Goal: Transaction & Acquisition: Purchase product/service

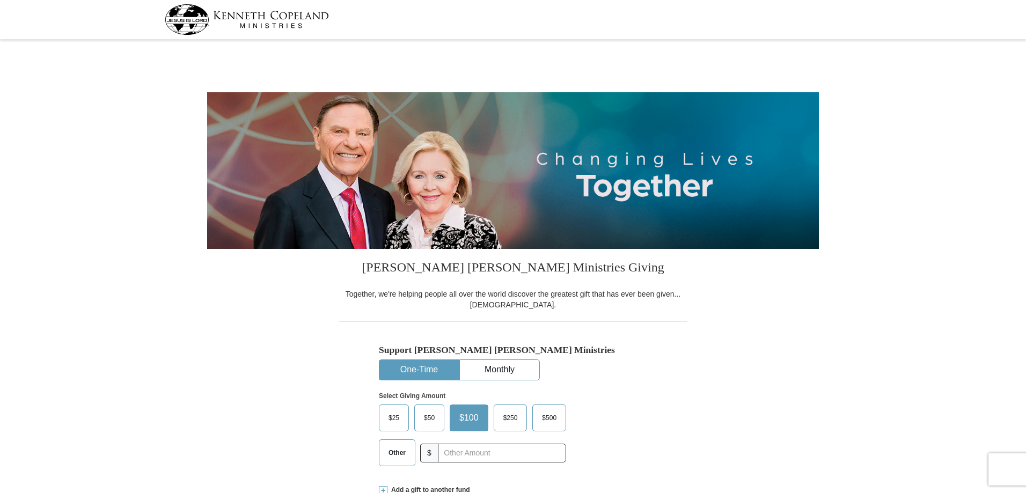
select select "AZ"
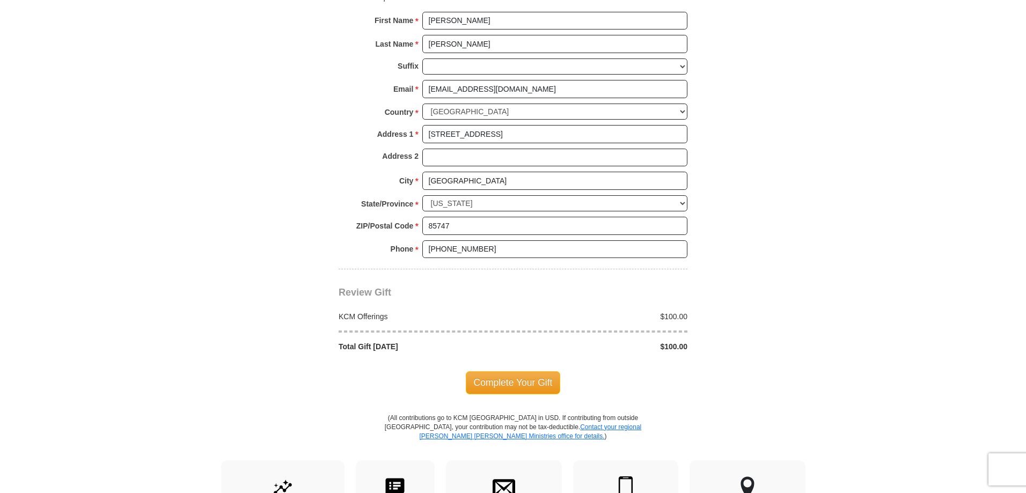
scroll to position [752, 0]
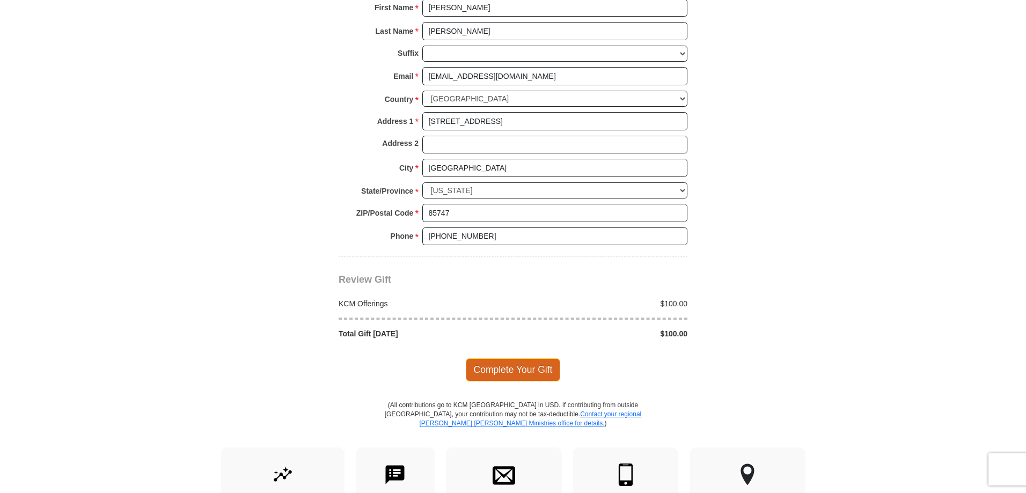
click at [519, 370] on span "Complete Your Gift" at bounding box center [513, 370] width 95 height 23
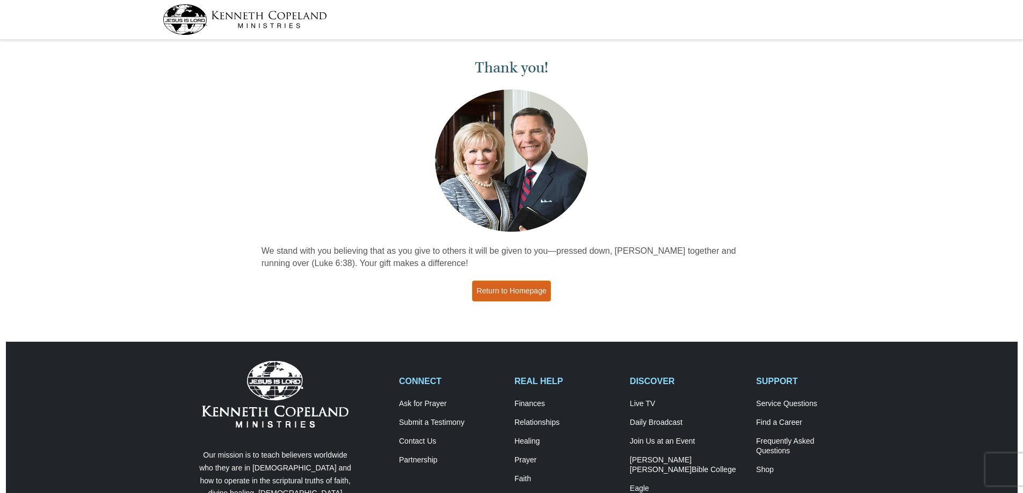
click at [509, 290] on link "Return to Homepage" at bounding box center [511, 291] width 79 height 21
